Goal: Task Accomplishment & Management: Manage account settings

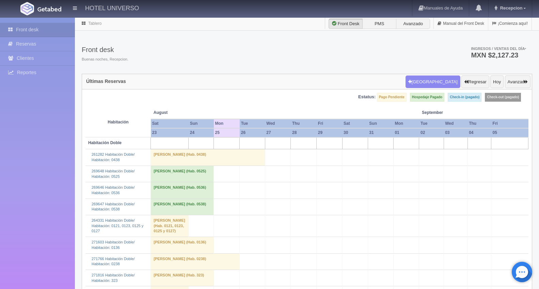
scroll to position [302, 0]
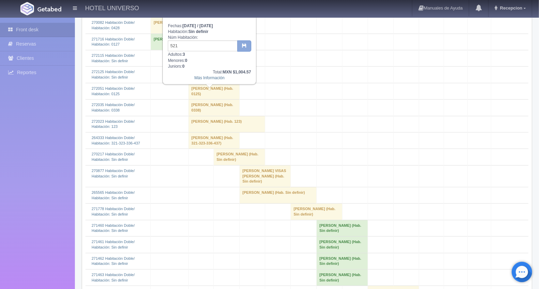
click at [244, 45] on icon "button" at bounding box center [244, 45] width 4 height 4
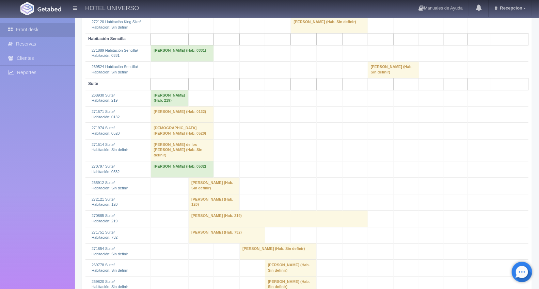
scroll to position [1058, 0]
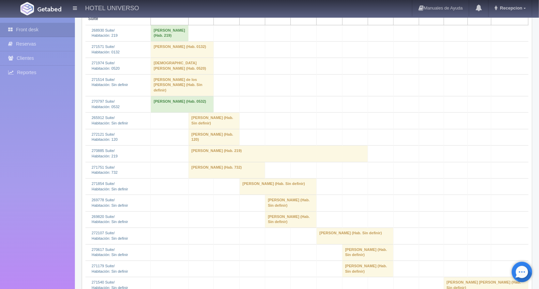
click at [196, 120] on td "[PERSON_NAME] (Hab. Sin definir)" at bounding box center [213, 121] width 51 height 16
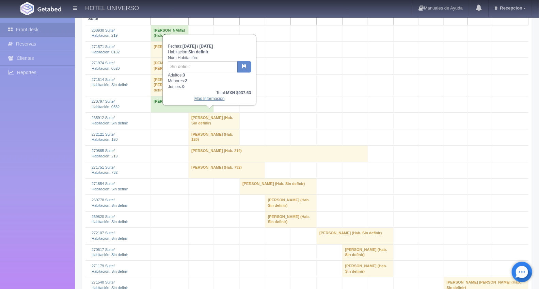
click at [212, 100] on link "Más Información" at bounding box center [209, 98] width 30 height 5
